Goal: Find specific page/section: Find specific page/section

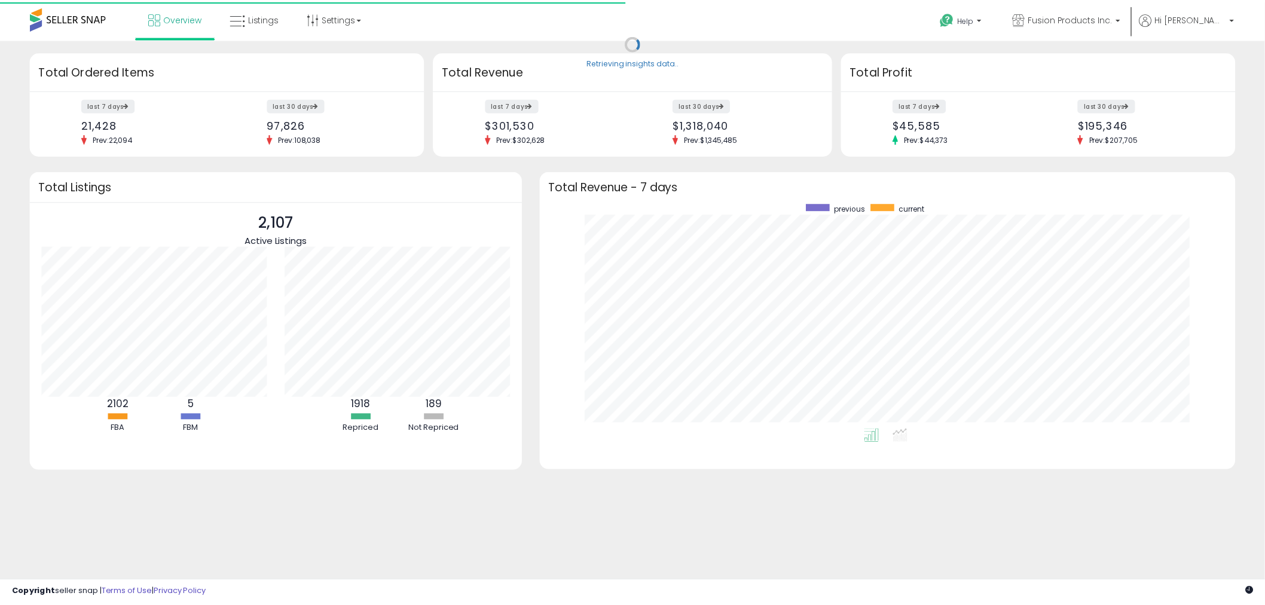
scroll to position [225, 678]
click at [264, 17] on span "Listings" at bounding box center [265, 18] width 31 height 12
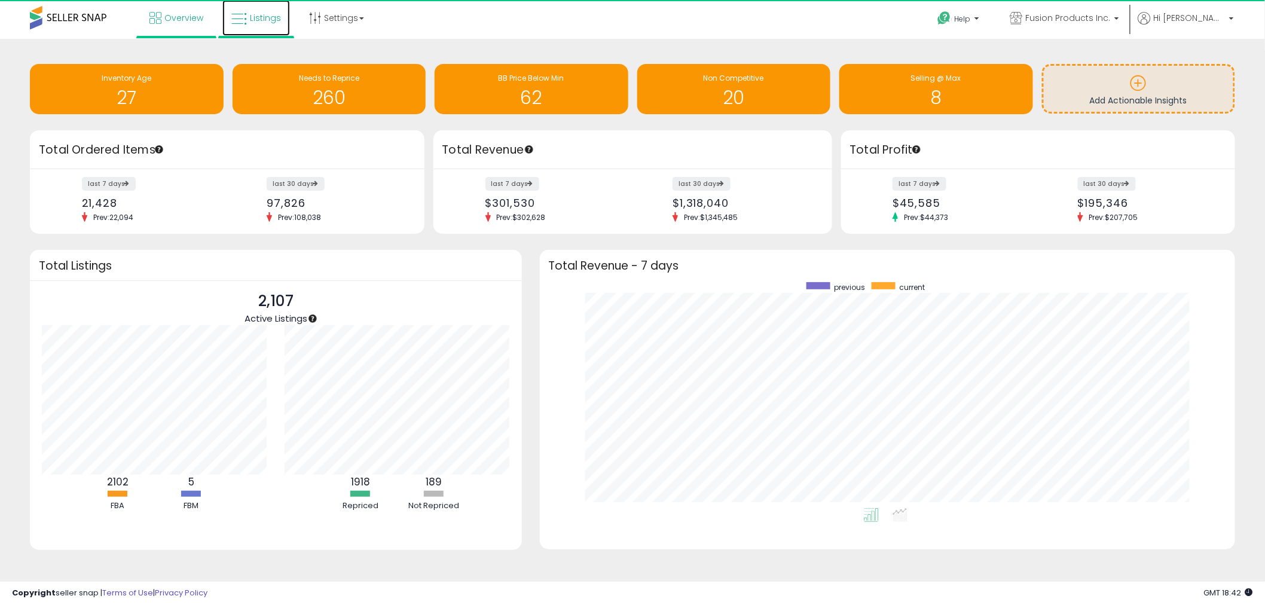
scroll to position [0, 0]
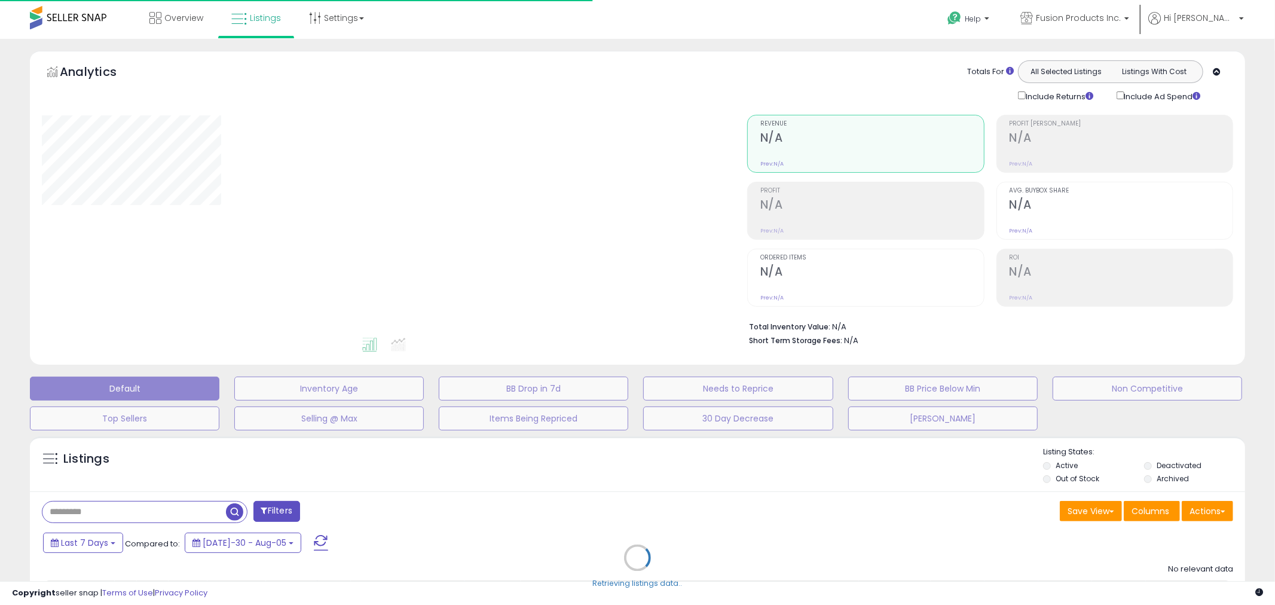
type input "**********"
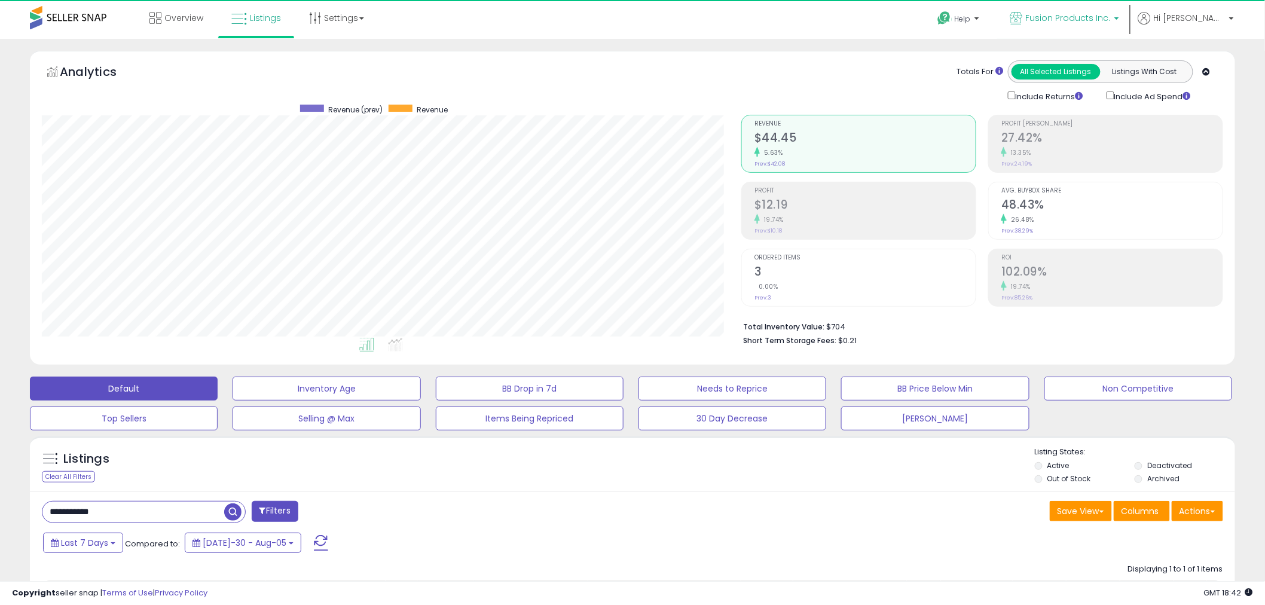
scroll to position [245, 699]
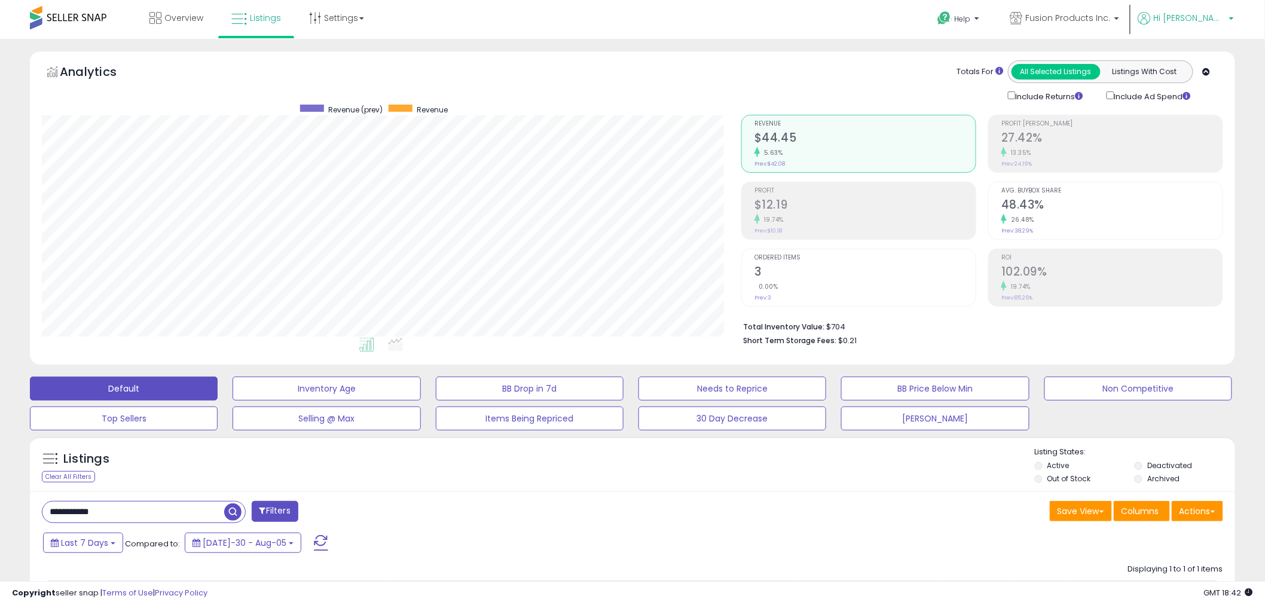
click at [1195, 14] on span "Hi [PERSON_NAME]" at bounding box center [1189, 18] width 72 height 12
click at [1110, 20] on span "Fusion Products Inc." at bounding box center [1067, 18] width 85 height 12
click at [805, 8] on div "Overview Listings Settings" at bounding box center [409, 25] width 837 height 51
